Goal: Task Accomplishment & Management: Use online tool/utility

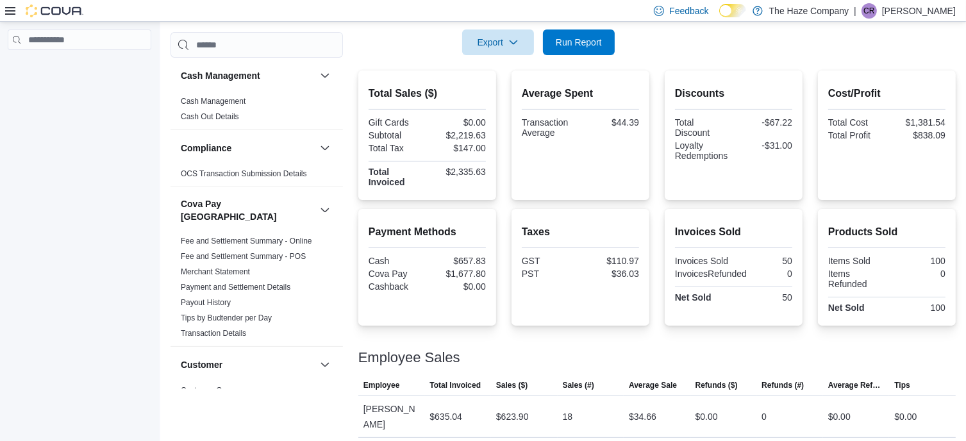
scroll to position [256, 0]
click at [587, 51] on span "Run Report" at bounding box center [579, 43] width 56 height 26
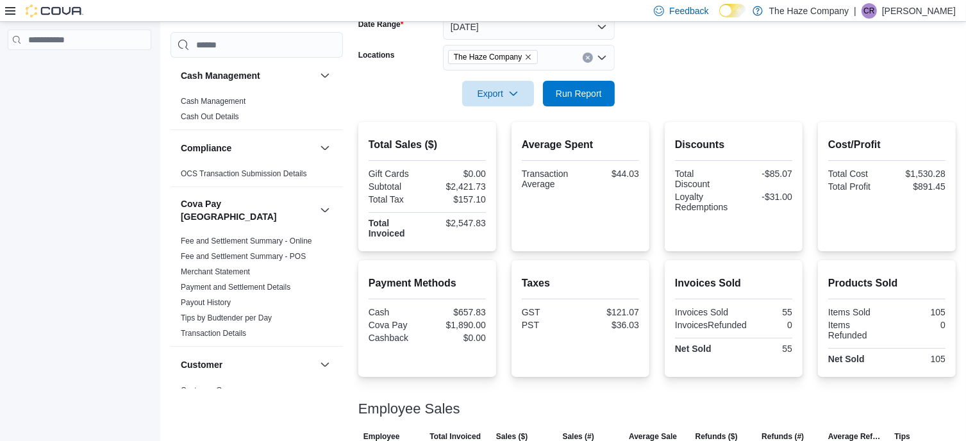
scroll to position [192, 0]
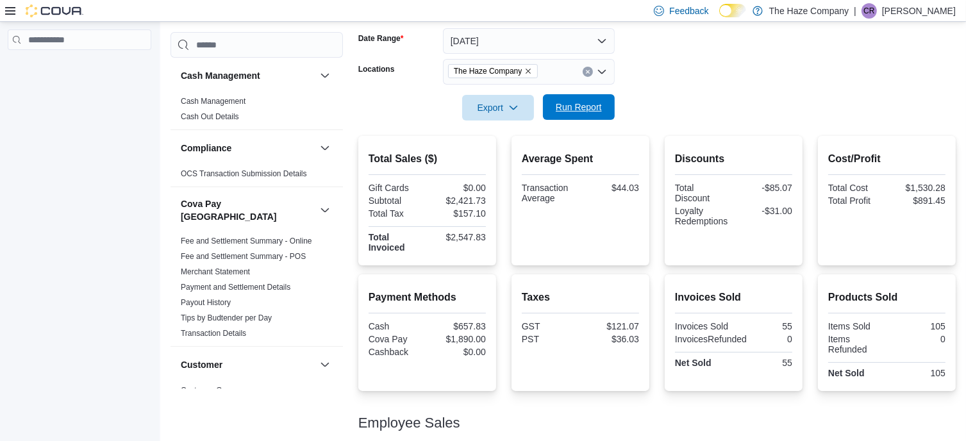
click at [562, 99] on span "Run Report" at bounding box center [579, 107] width 56 height 26
click at [528, 74] on icon "Remove The Haze Company from selection in this group" at bounding box center [528, 71] width 8 height 8
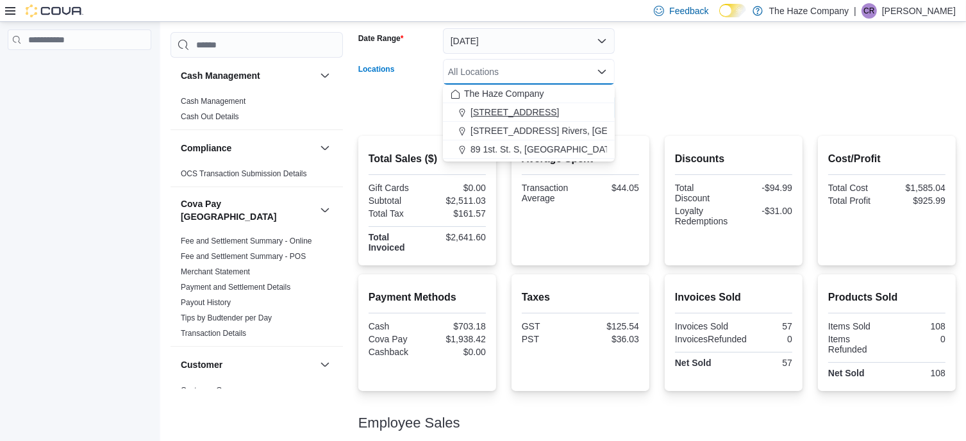
click at [546, 108] on span "[STREET_ADDRESS]" at bounding box center [515, 112] width 88 height 13
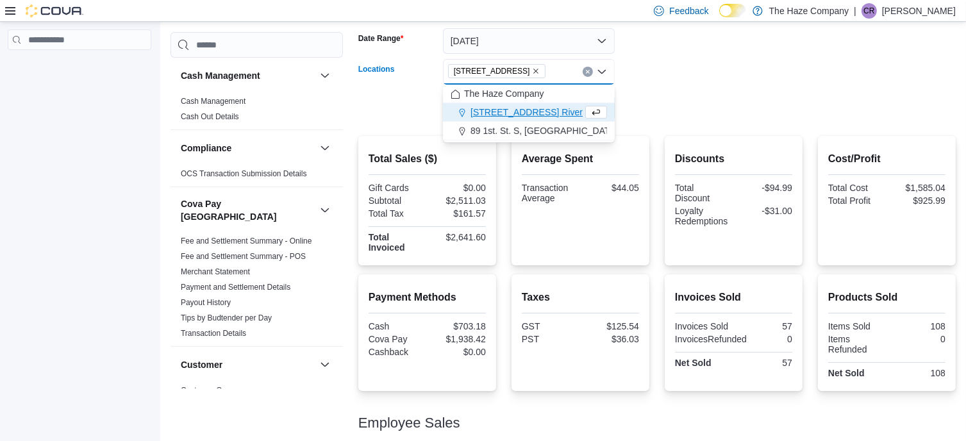
click at [662, 105] on form "Date Range [DATE] Locations [STREET_ADDRESS] Combo box. Selected. [STREET_ADDRE…" at bounding box center [656, 67] width 597 height 108
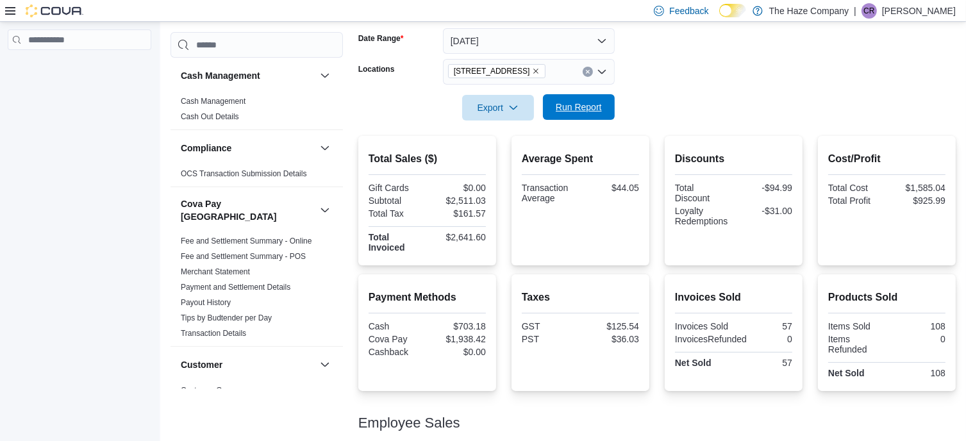
click at [608, 112] on button "Run Report" at bounding box center [579, 107] width 72 height 26
click at [539, 71] on icon "Remove 103 Broadway St. Glenboro, MB from selection in this group" at bounding box center [536, 71] width 5 height 5
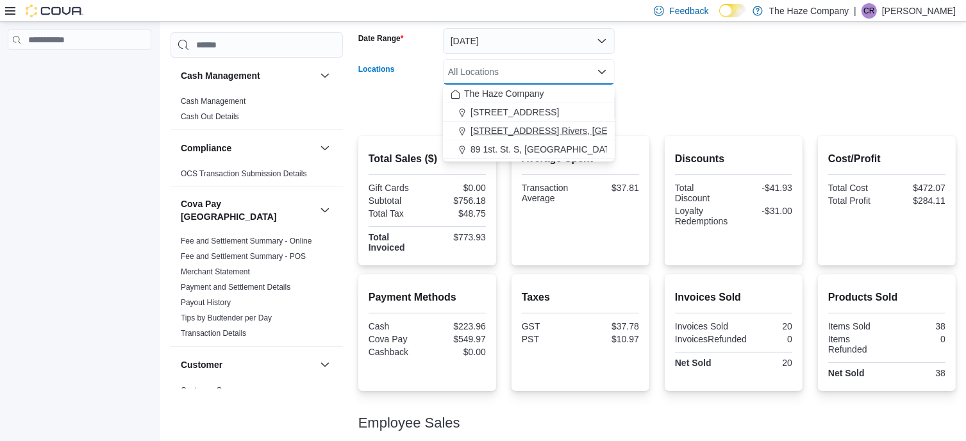
click at [538, 129] on span "[STREET_ADDRESS] Rivers, [GEOGRAPHIC_DATA]" at bounding box center [578, 130] width 215 height 13
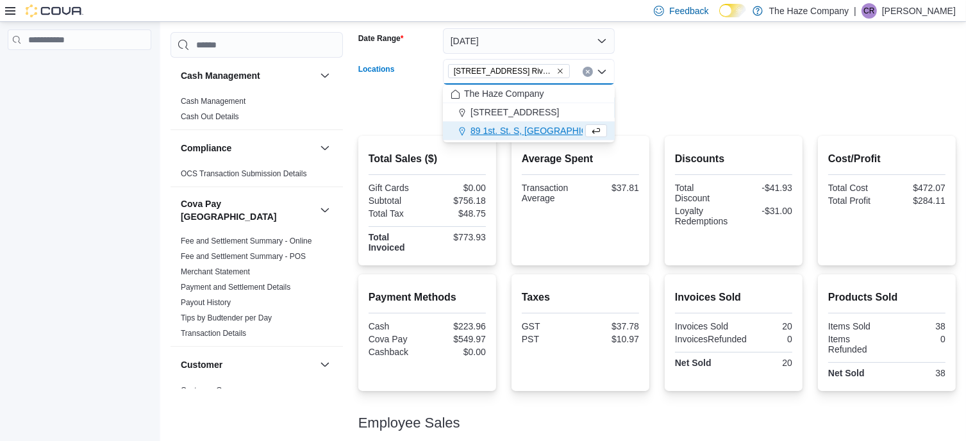
click at [722, 89] on div at bounding box center [656, 90] width 597 height 10
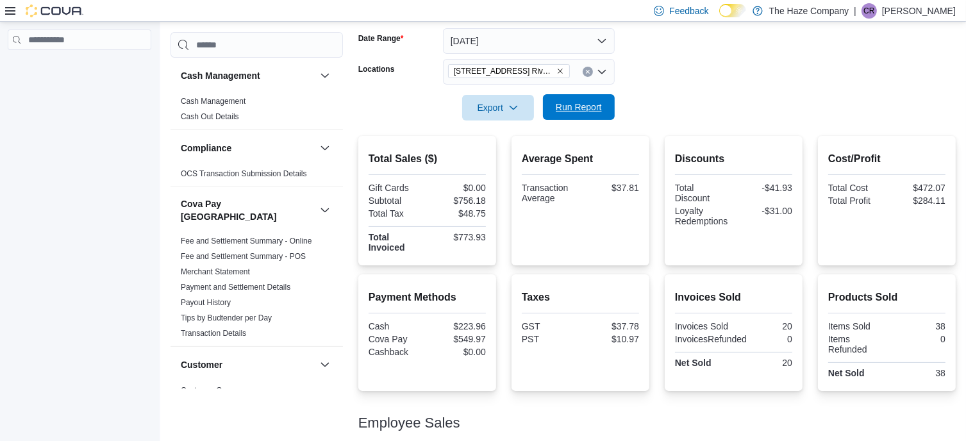
click at [583, 101] on span "Run Report" at bounding box center [579, 107] width 56 height 26
click at [556, 69] on icon "Remove 241 1st Ave. Rivers, MB from selection in this group" at bounding box center [560, 71] width 8 height 8
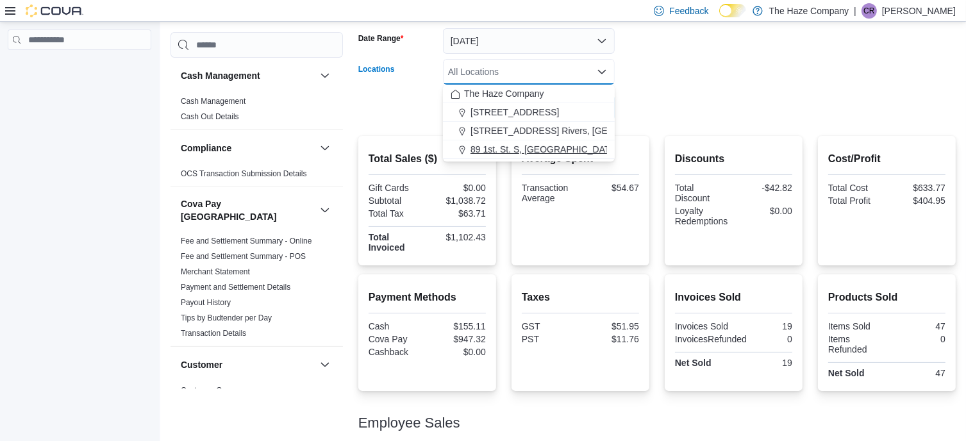
click at [533, 155] on span "89 1st. St. S, [GEOGRAPHIC_DATA], MB" at bounding box center [554, 149] width 166 height 13
click at [679, 87] on div at bounding box center [656, 90] width 597 height 10
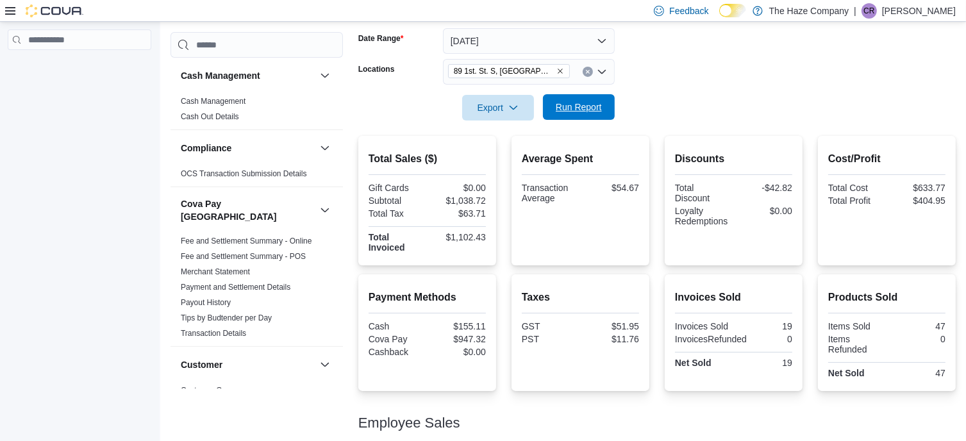
click at [597, 104] on span "Run Report" at bounding box center [579, 107] width 46 height 13
click at [556, 71] on icon "Remove 89 1st. St. S, Souris, MB from selection in this group" at bounding box center [560, 71] width 8 height 8
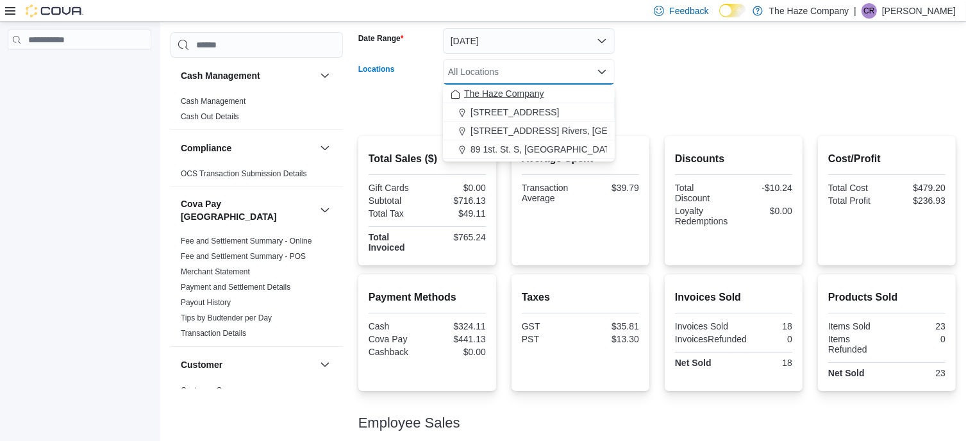
click at [536, 94] on span "The Haze Company" at bounding box center [504, 93] width 80 height 13
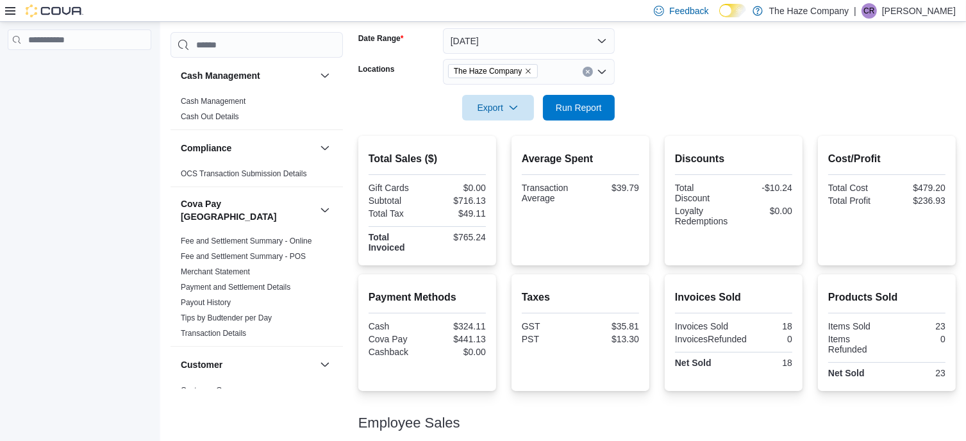
click at [657, 96] on form "Date Range [DATE] Locations The Haze Company Export Run Report" at bounding box center [656, 67] width 597 height 108
click at [612, 106] on button "Run Report" at bounding box center [579, 107] width 72 height 26
